Goal: Contribute content: Contribute content

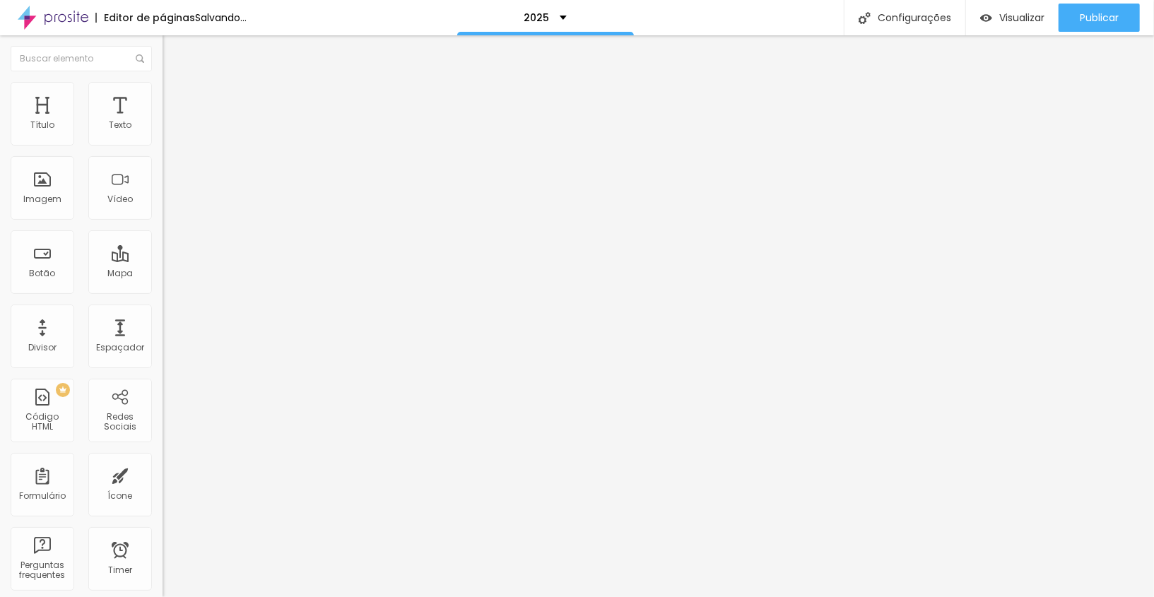
click at [162, 122] on span "Trocar imagem" at bounding box center [200, 115] width 77 height 12
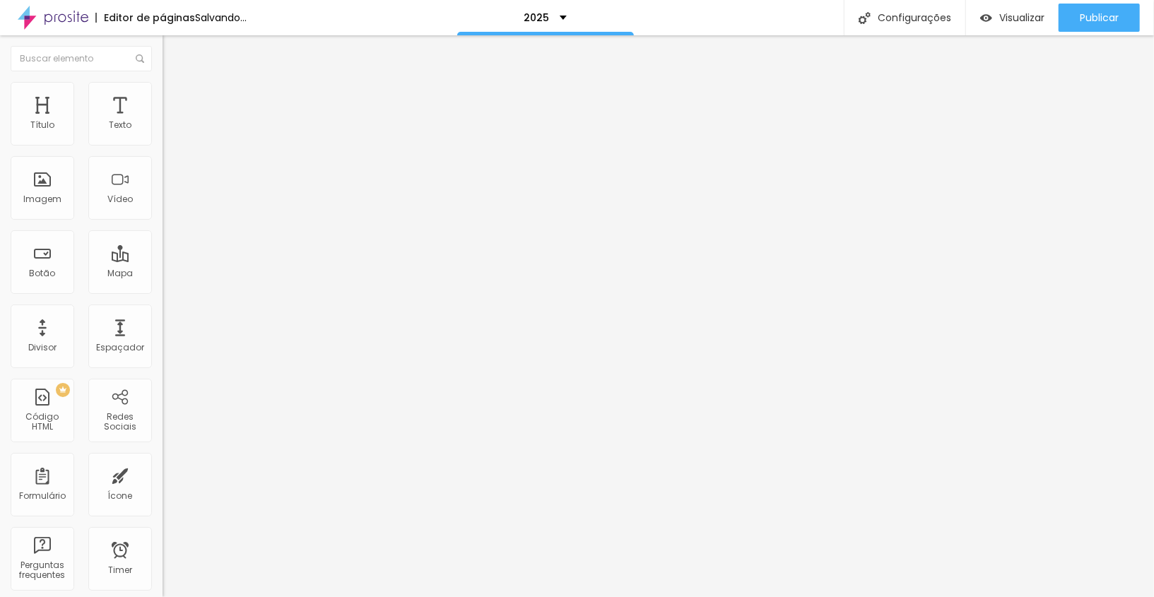
click at [162, 122] on span "Trocar imagem" at bounding box center [200, 115] width 77 height 12
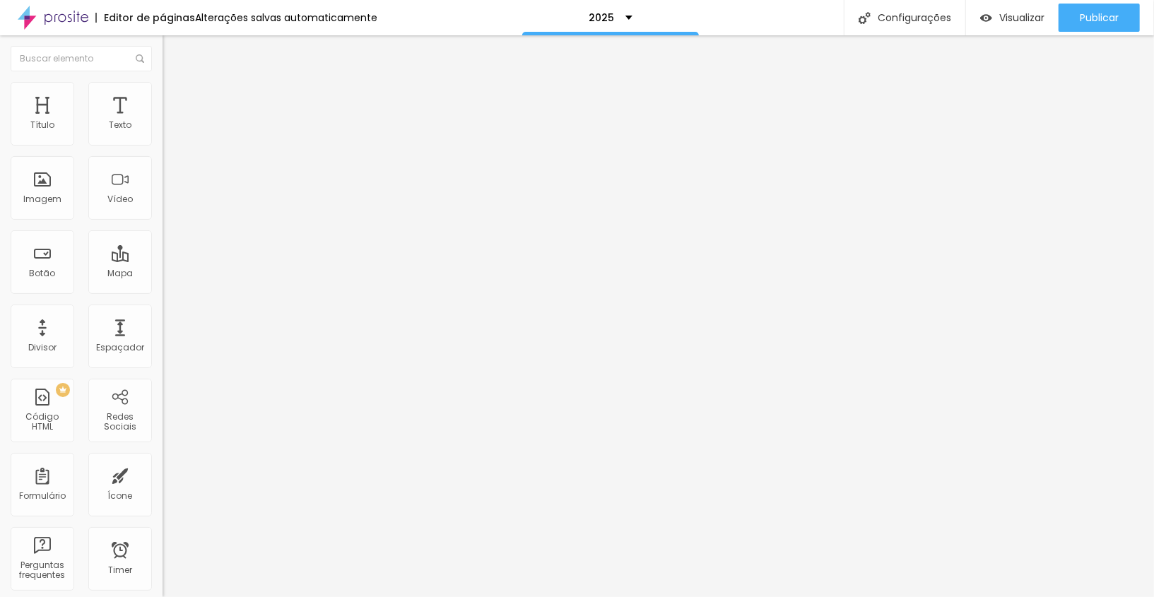
click at [175, 95] on span "Estilo" at bounding box center [186, 91] width 22 height 12
type input "170"
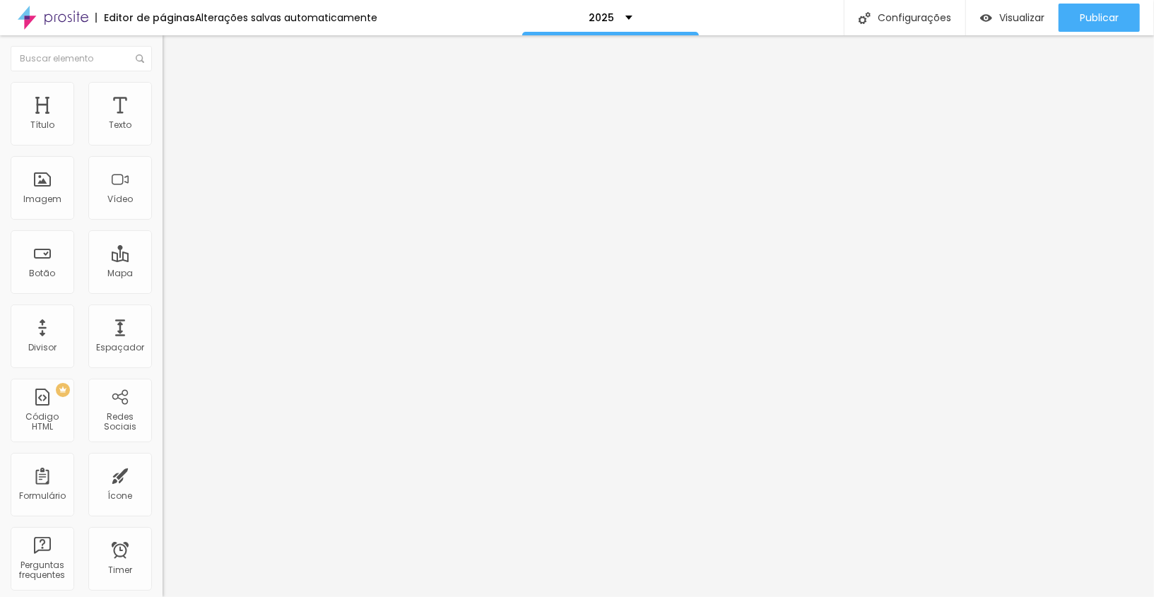
type input "170"
type input "50"
type input "70"
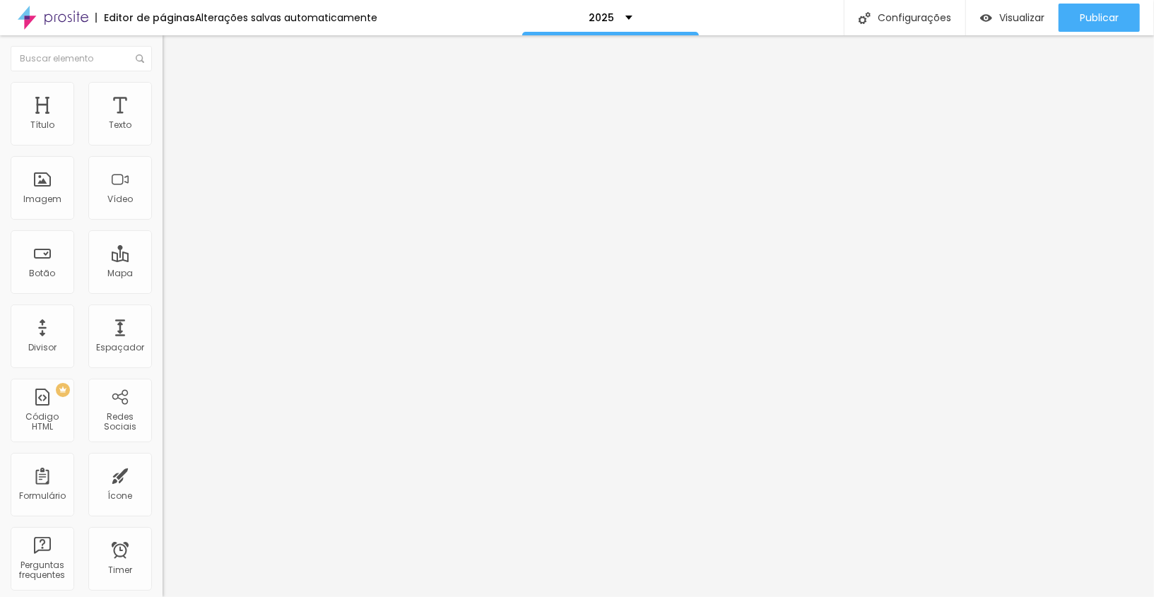
type input "80"
type input "90"
type input "100"
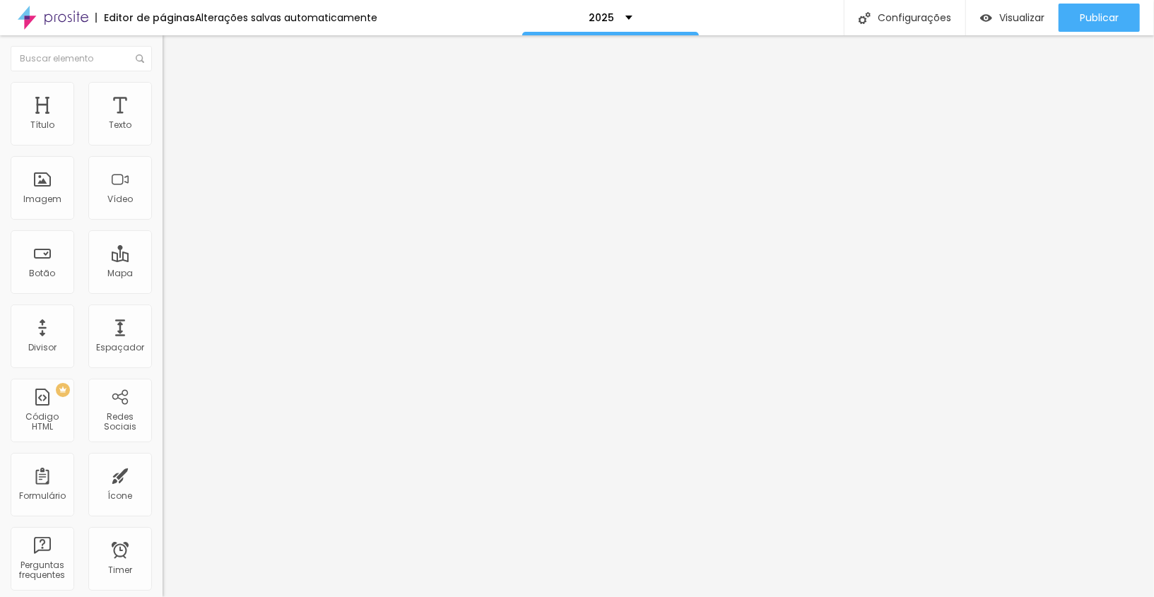
type input "100"
type input "110"
type input "150"
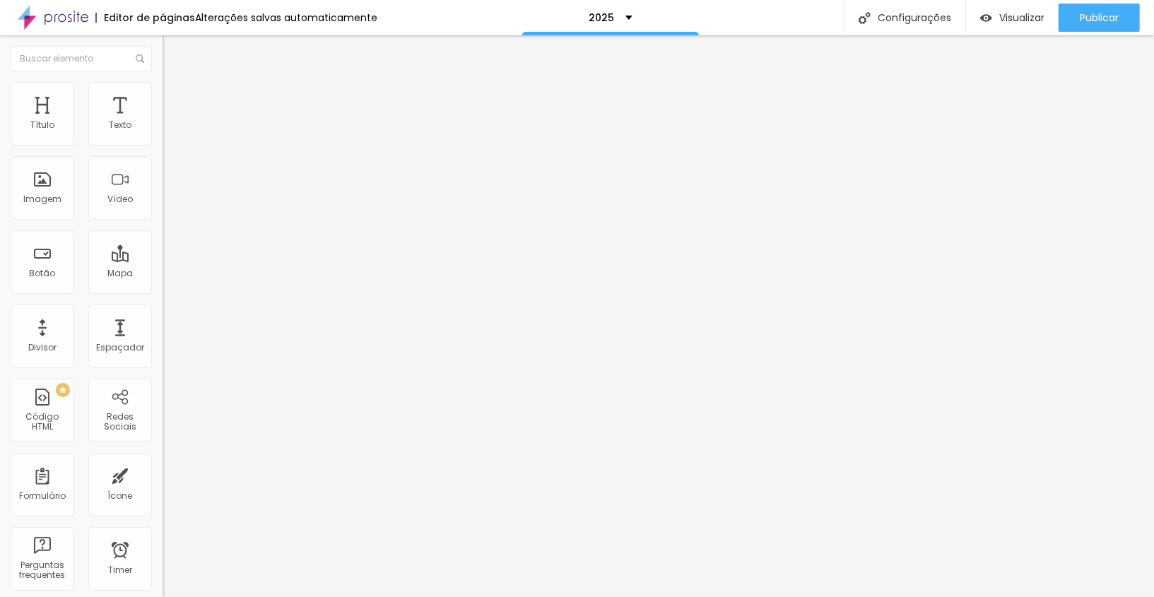
type input "160"
type input "170"
type input "180"
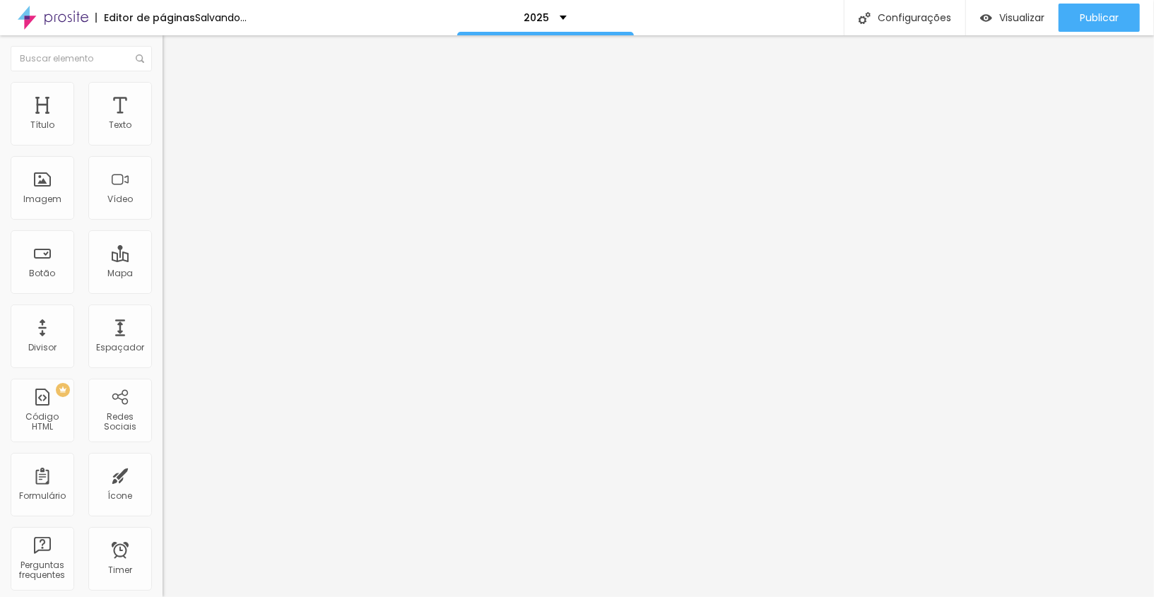
type input "180"
type input "190"
type input "180"
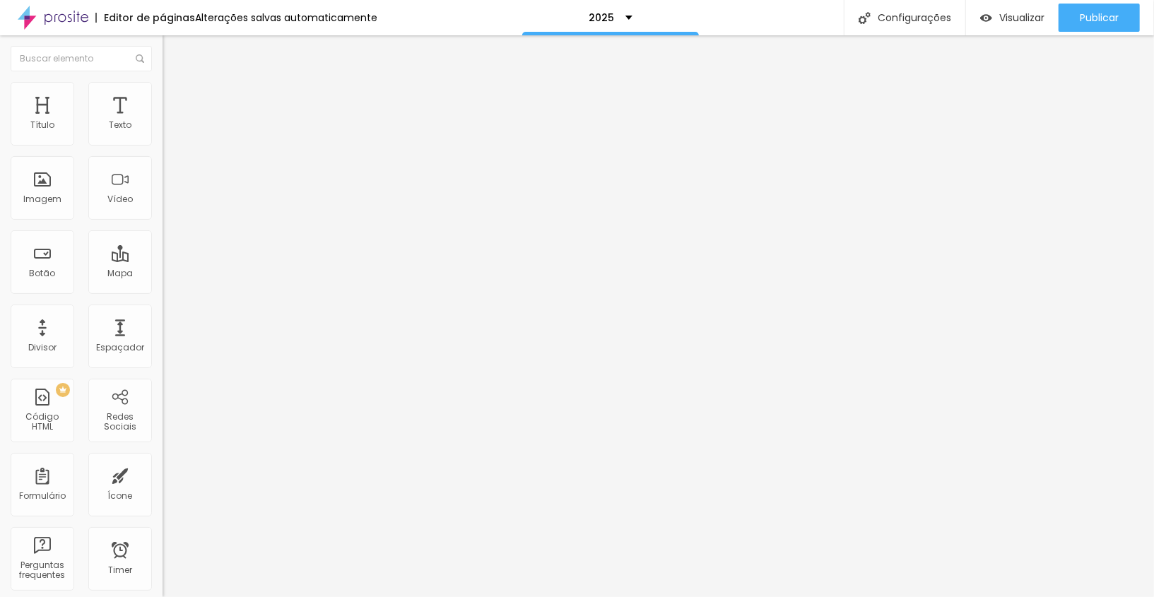
type input "170"
type input "160"
click at [162, 145] on input "range" at bounding box center [207, 139] width 91 height 11
type input "160"
click at [162, 122] on span "Trocar imagem" at bounding box center [200, 115] width 77 height 12
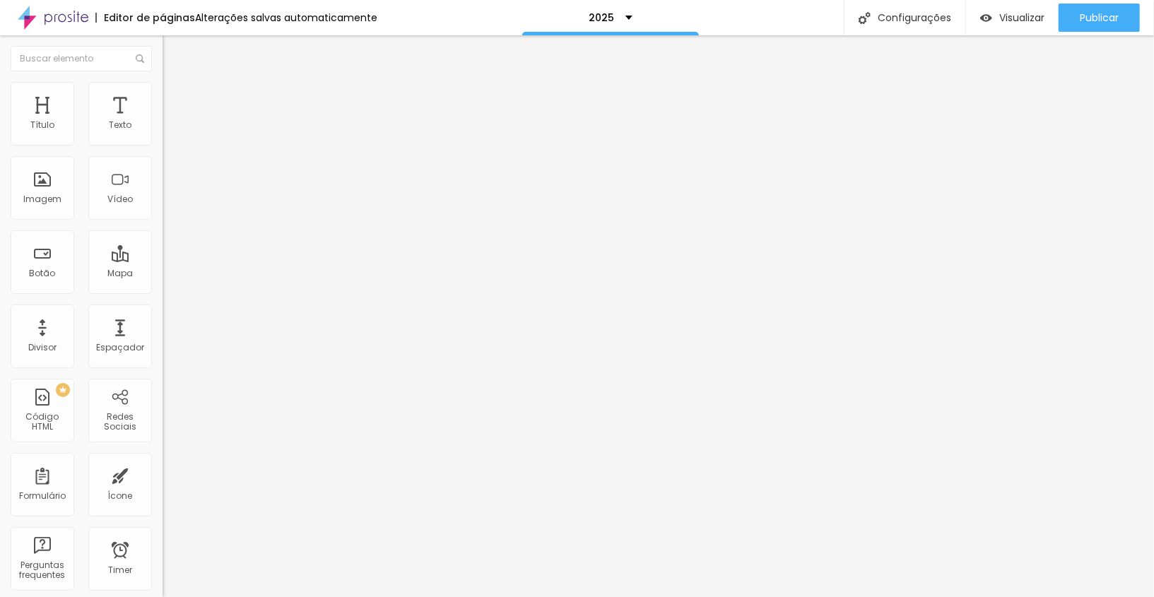
click at [162, 122] on span "Trocar imagem" at bounding box center [200, 115] width 77 height 12
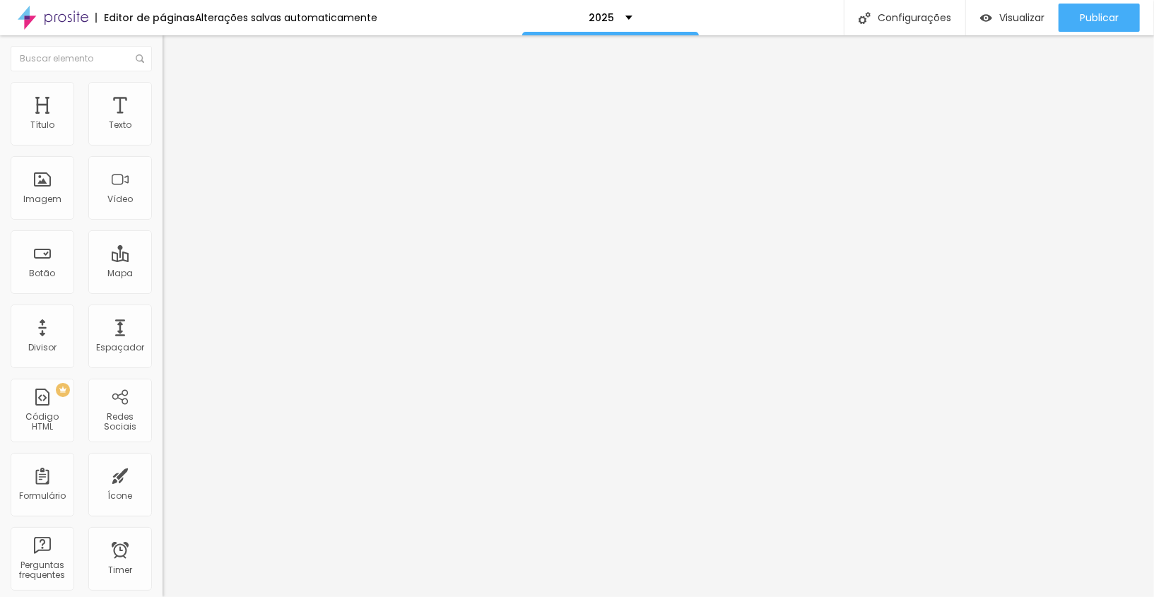
click at [162, 122] on span "Trocar imagem" at bounding box center [200, 115] width 77 height 12
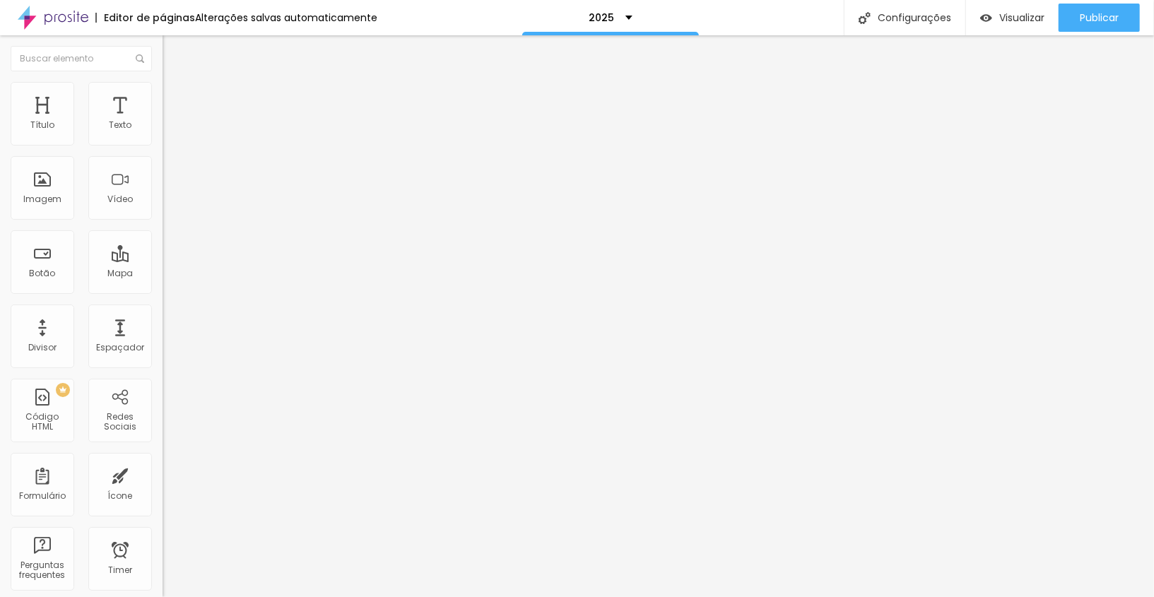
click at [162, 122] on span "Trocar imagem" at bounding box center [200, 115] width 77 height 12
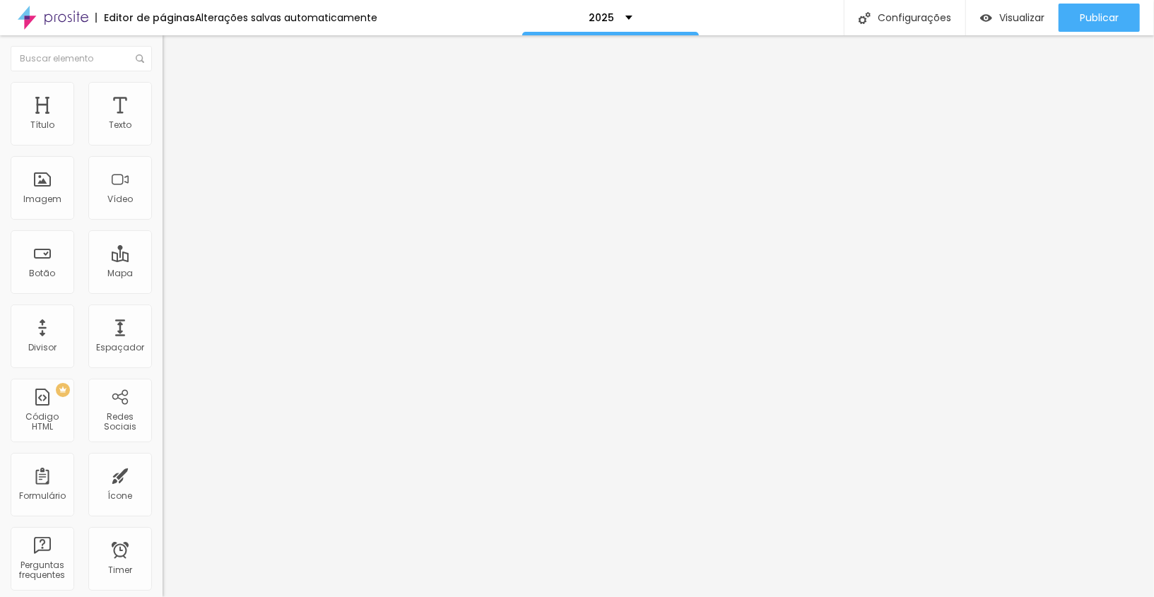
click at [162, 86] on img at bounding box center [168, 88] width 13 height 13
click at [162, 146] on div at bounding box center [243, 140] width 162 height 13
type input "230"
type input "310"
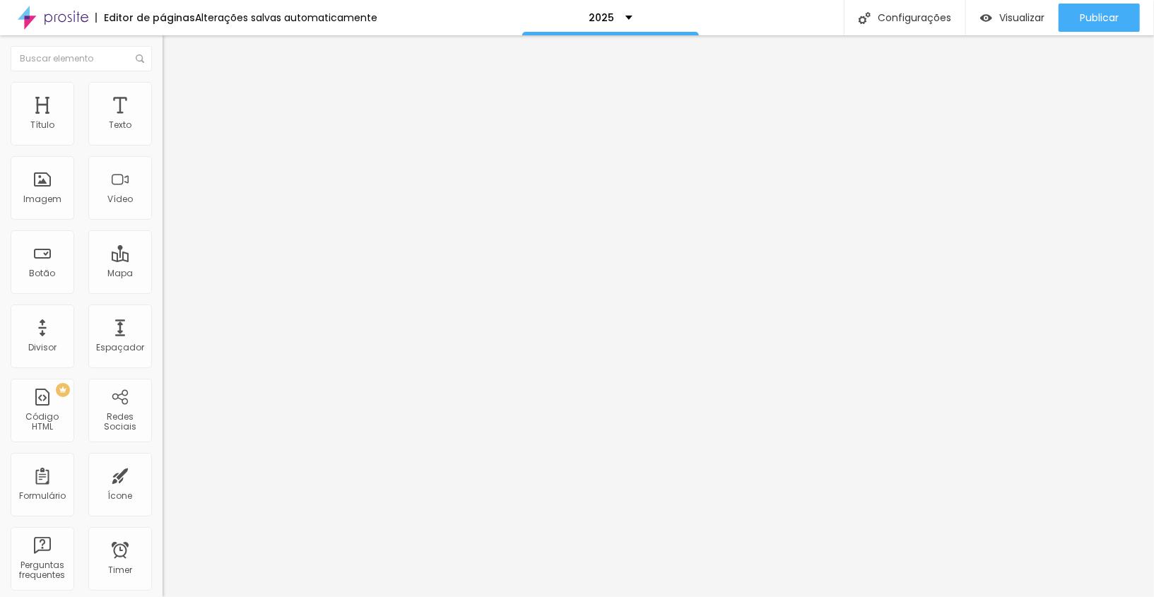
type input "310"
type input "320"
type input "330"
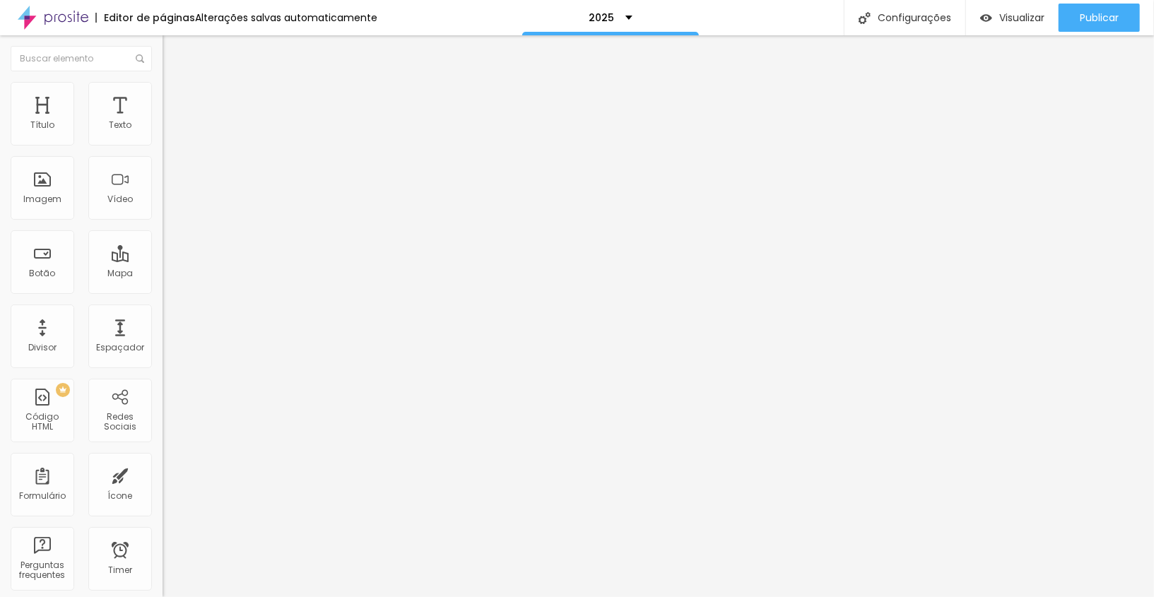
type input "340"
type input "350"
type input "330"
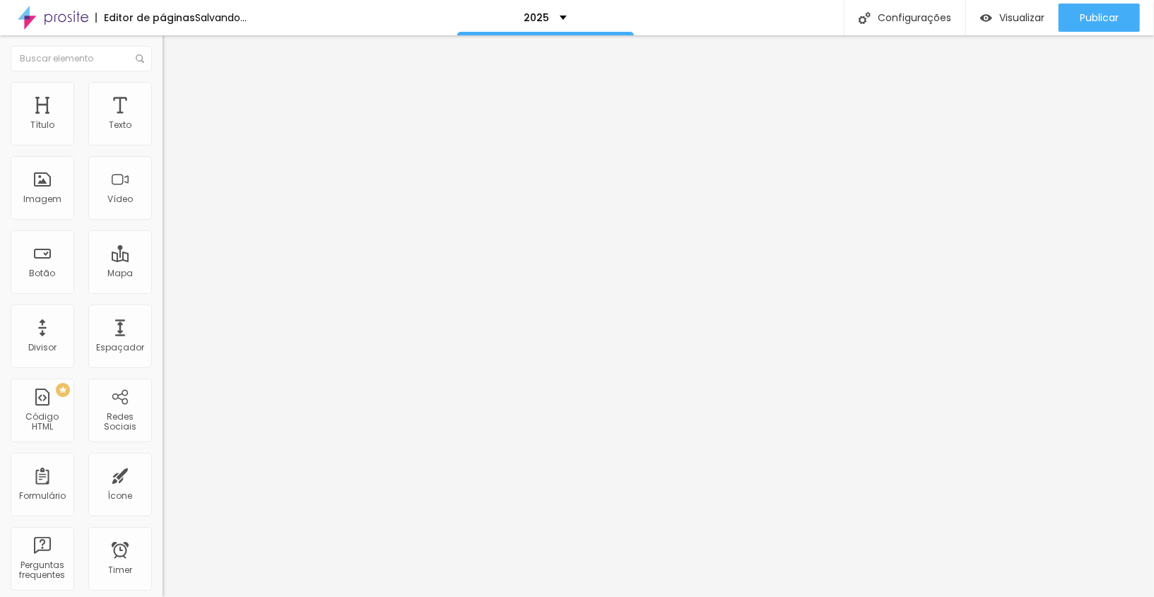
type input "330"
type input "320"
type input "310"
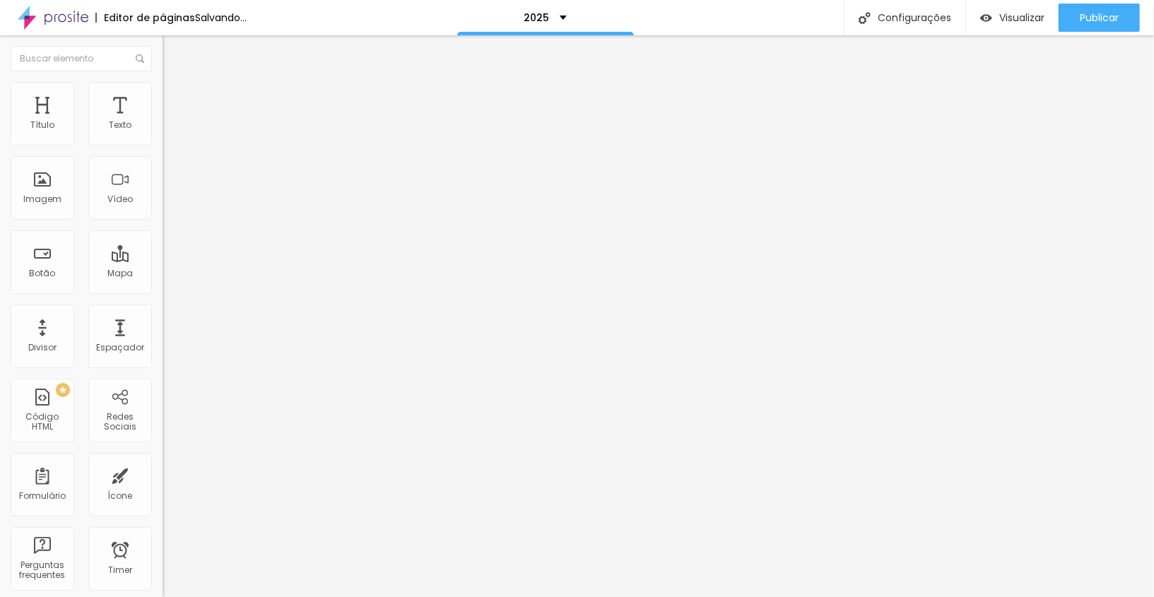
type input "300"
drag, startPoint x: 32, startPoint y: 150, endPoint x: 40, endPoint y: 149, distance: 7.8
type input "300"
click at [162, 145] on input "range" at bounding box center [207, 139] width 91 height 11
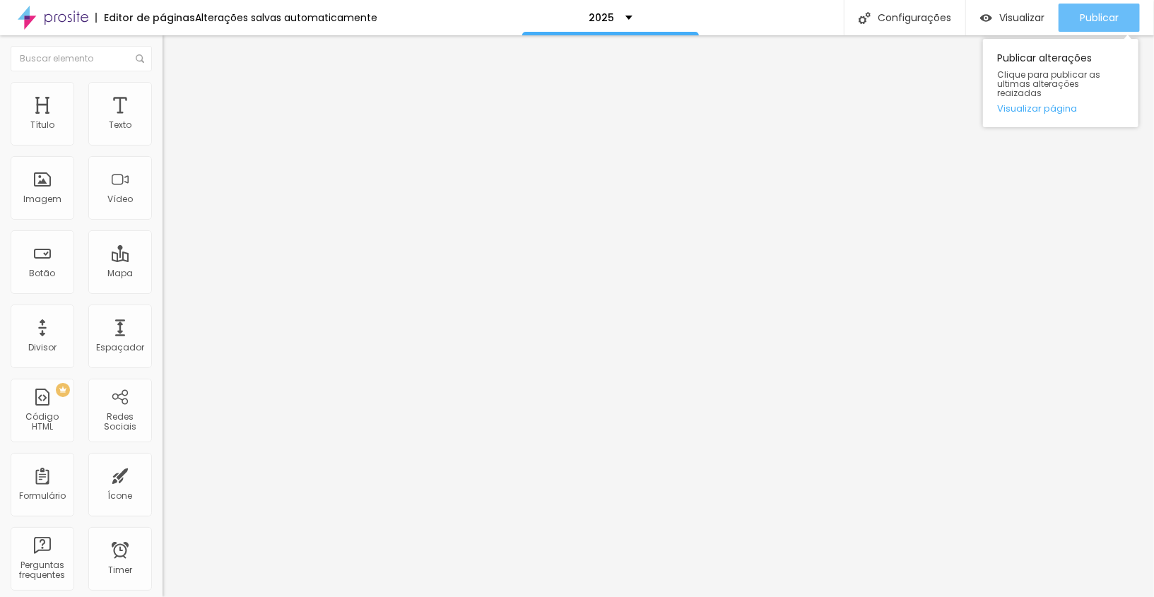
click at [1038, 15] on button "Publicar" at bounding box center [1098, 18] width 81 height 28
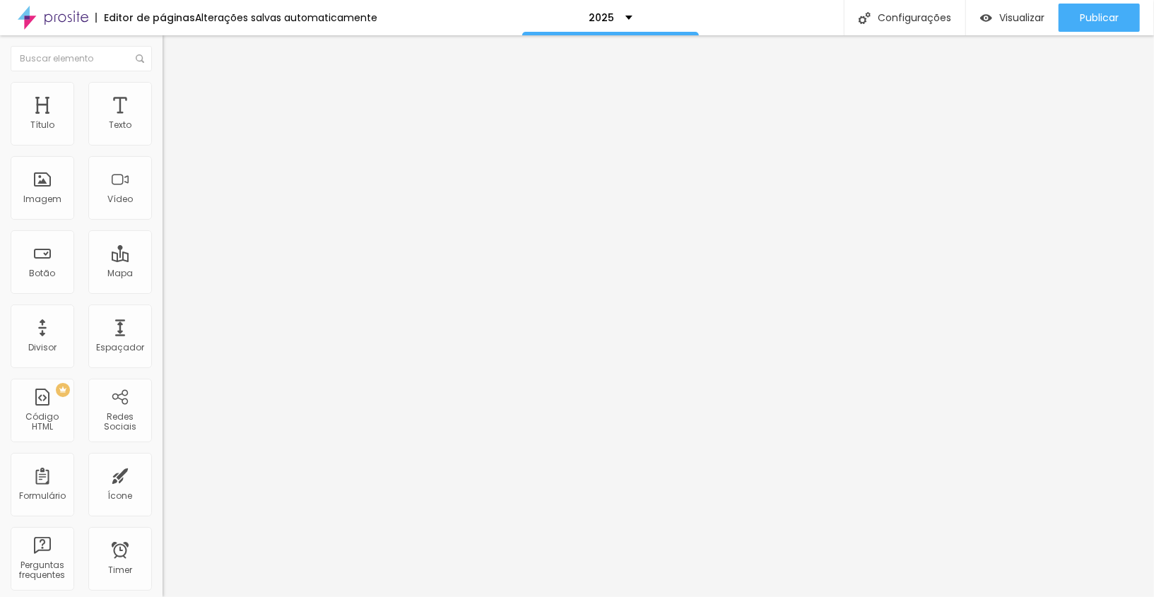
click at [162, 136] on button "button" at bounding box center [172, 128] width 20 height 15
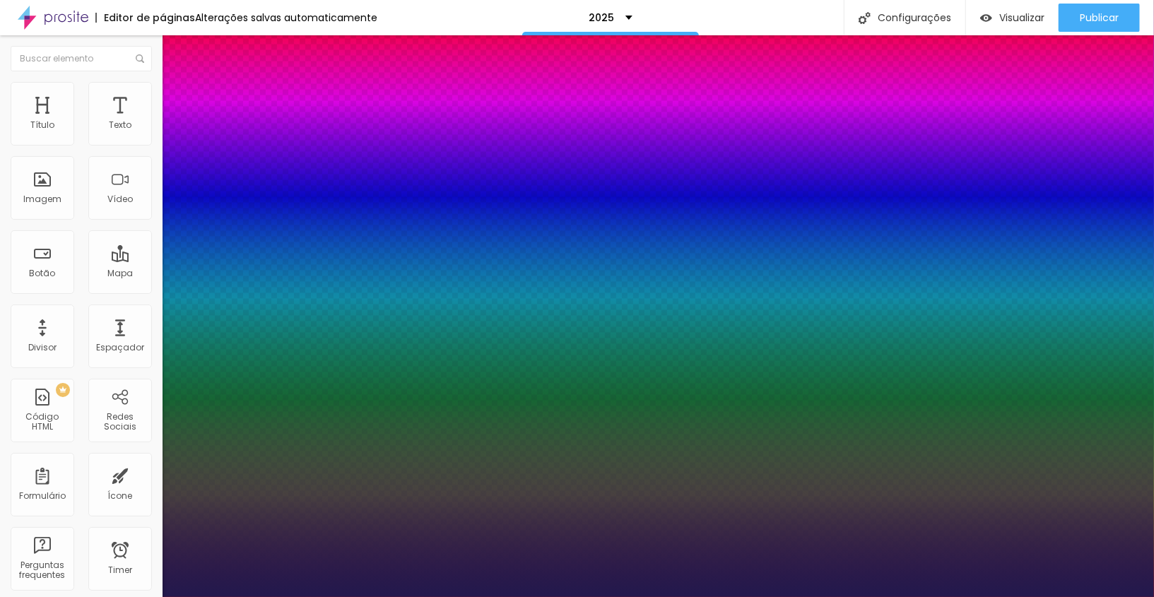
type input "0"
type input "29"
type input "0"
type input "33"
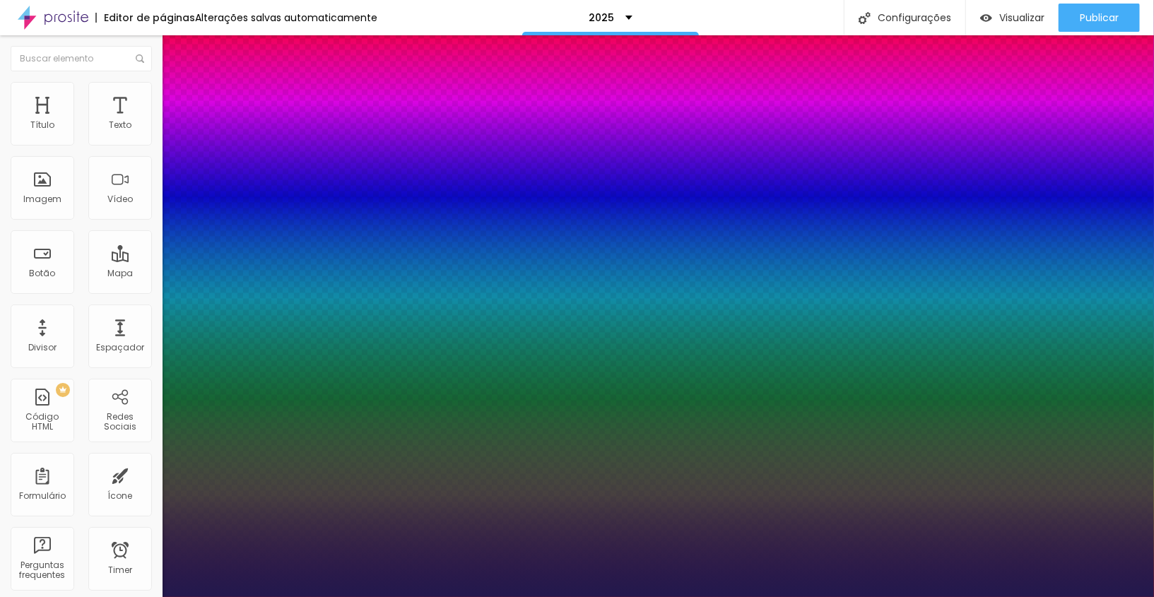
type input "33"
type input "0"
type input "32"
type input "0"
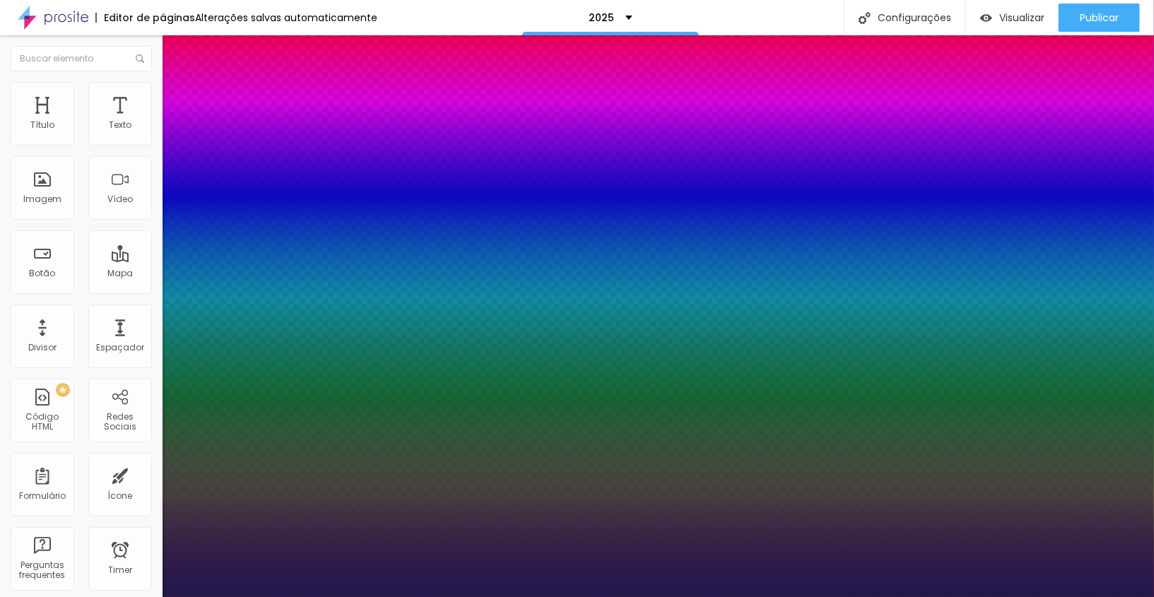
type input "31"
type input "0"
type input "31"
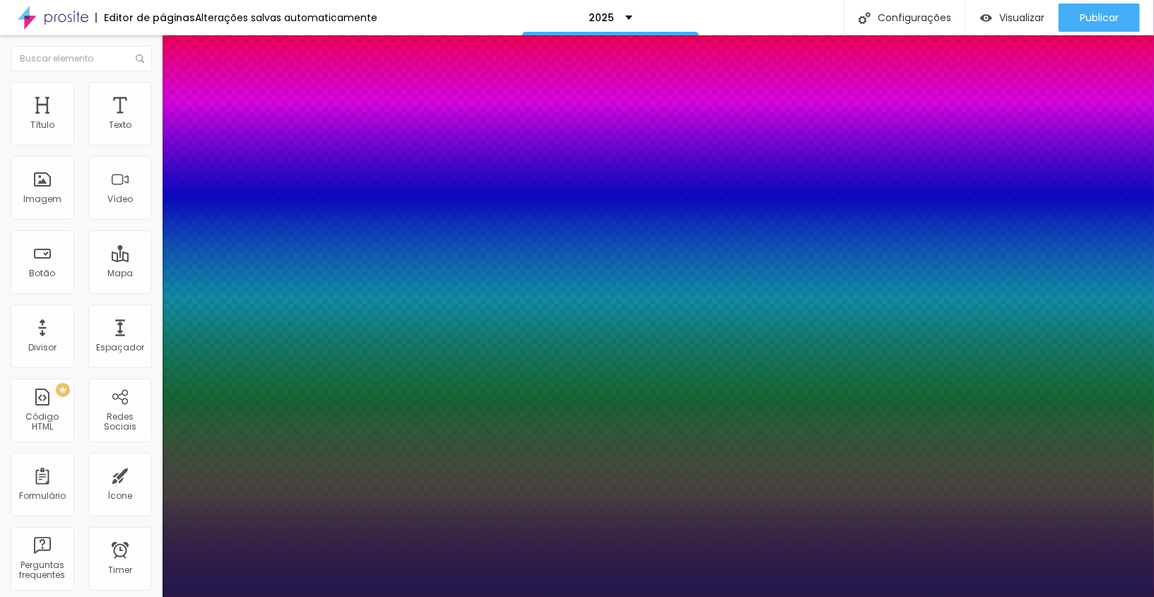
click at [499, 537] on div at bounding box center [577, 597] width 1154 height 0
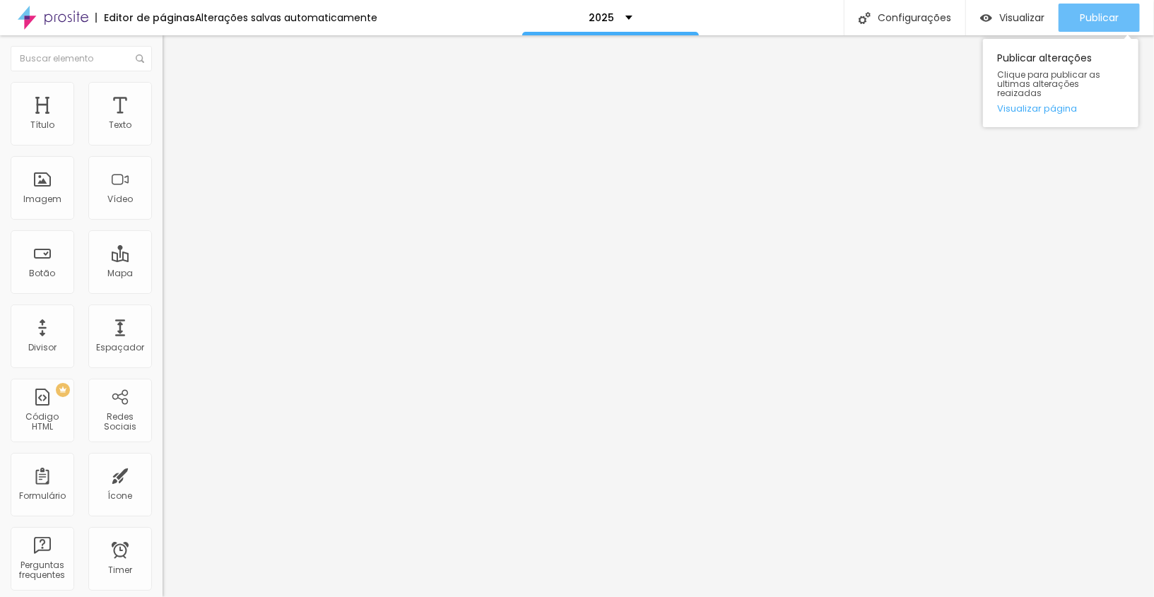
click at [1038, 11] on button "Publicar" at bounding box center [1098, 18] width 81 height 28
